Goal: Transaction & Acquisition: Purchase product/service

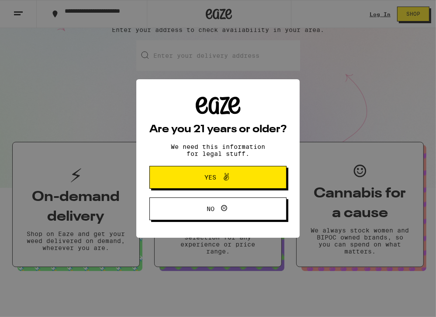
click at [232, 179] on span "Yes" at bounding box center [218, 176] width 66 height 11
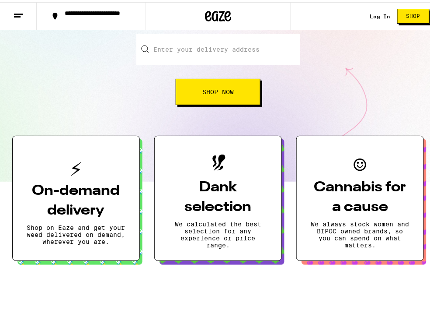
scroll to position [108, 0]
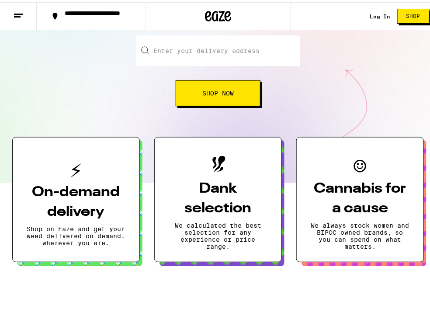
click at [215, 94] on span "Shop Now" at bounding box center [217, 91] width 31 height 6
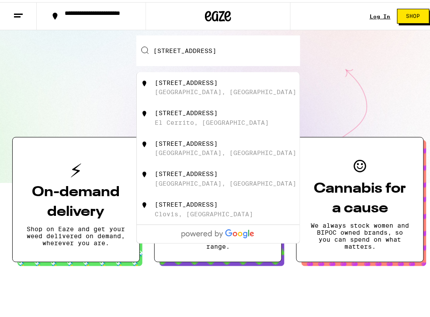
click at [214, 78] on div "[STREET_ADDRESS]" at bounding box center [186, 80] width 63 height 7
type input "[STREET_ADDRESS]"
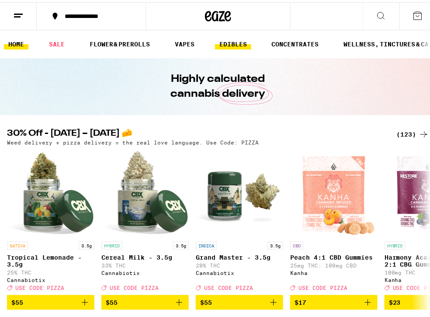
click at [238, 44] on link "EDIBLES" at bounding box center [233, 42] width 36 height 10
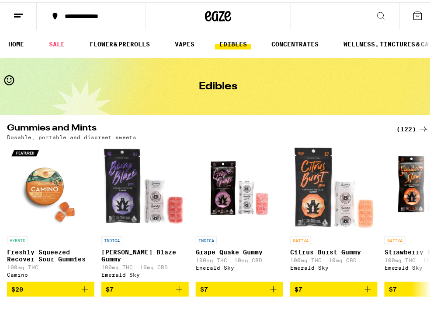
click at [380, 9] on icon at bounding box center [381, 13] width 10 height 10
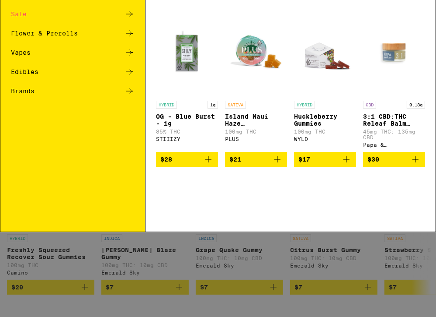
click at [303, 14] on input "Search for Products" at bounding box center [217, 14] width 384 height 8
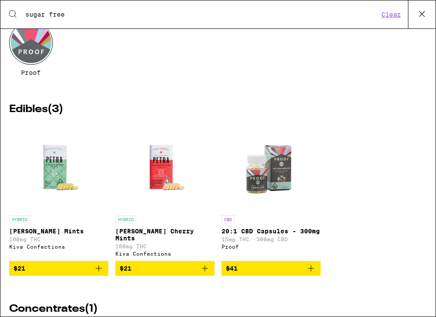
scroll to position [65, 0]
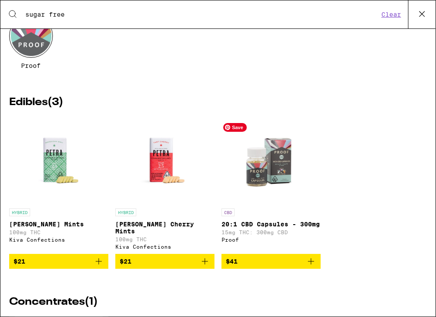
type input "sugar free"
click at [268, 180] on img "Open page for 20:1 CBD Capsules - 300mg from Proof" at bounding box center [272, 159] width 98 height 87
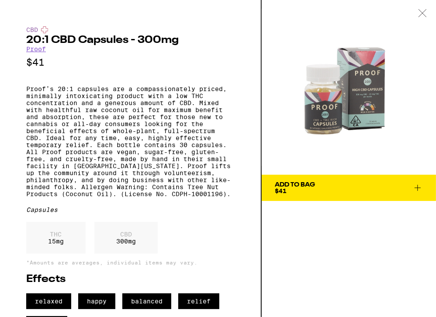
click at [34, 51] on link "Proof" at bounding box center [36, 48] width 20 height 7
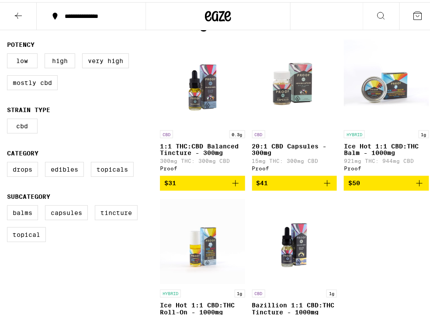
scroll to position [246, 0]
